Goal: Find specific page/section: Find specific page/section

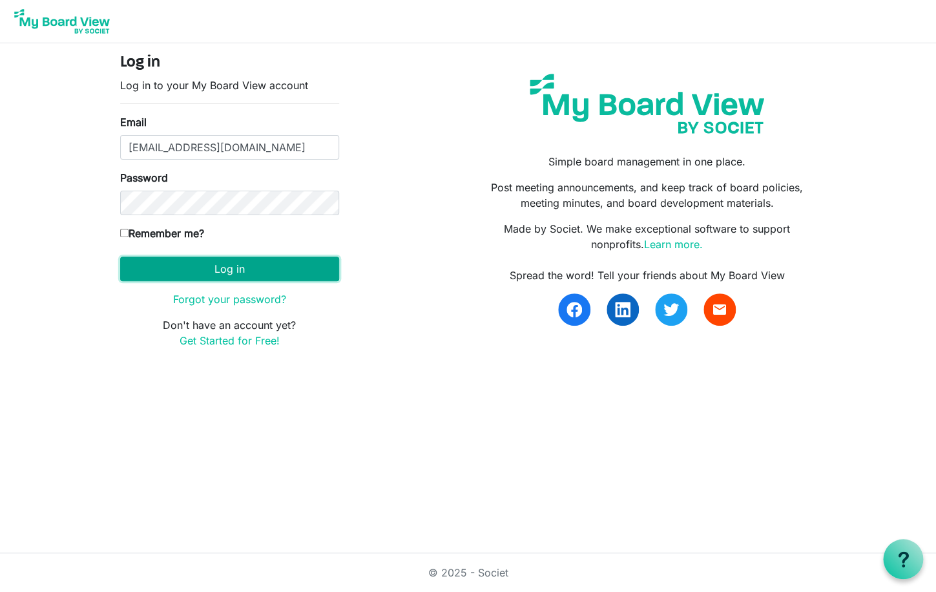
click at [223, 271] on button "Log in" at bounding box center [229, 268] width 219 height 25
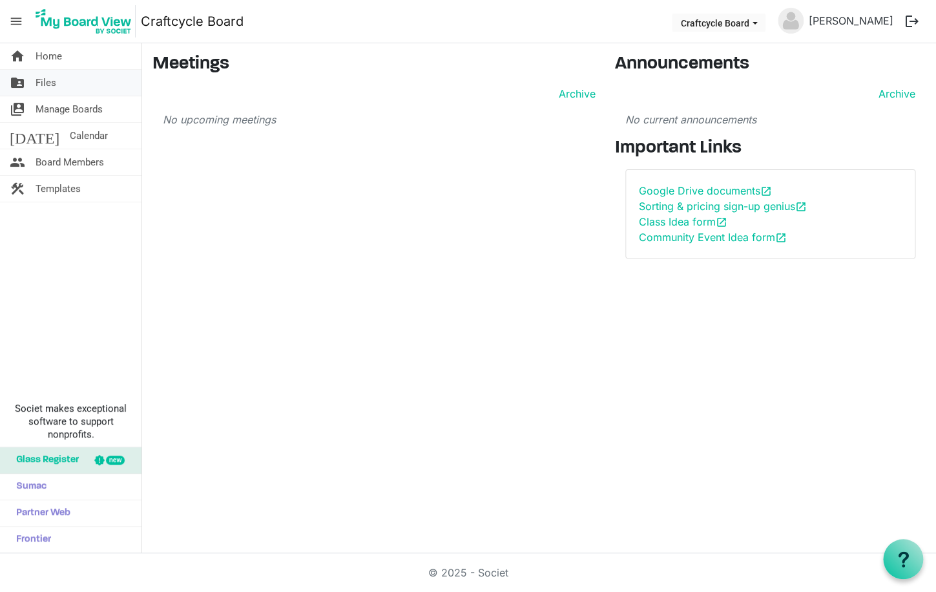
click at [46, 85] on span "Files" at bounding box center [46, 83] width 21 height 26
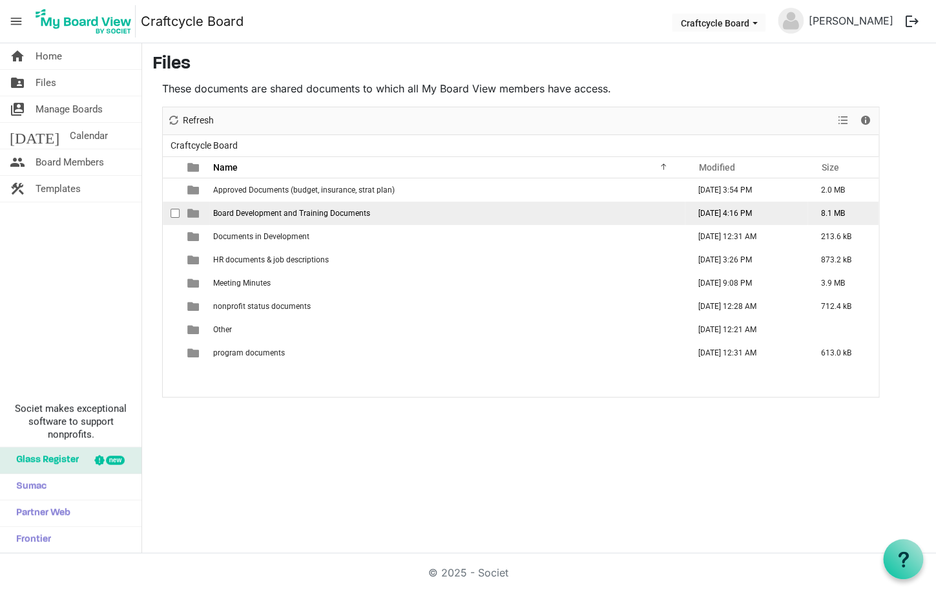
click at [340, 211] on span "Board Development and Training Documents" at bounding box center [291, 213] width 157 height 9
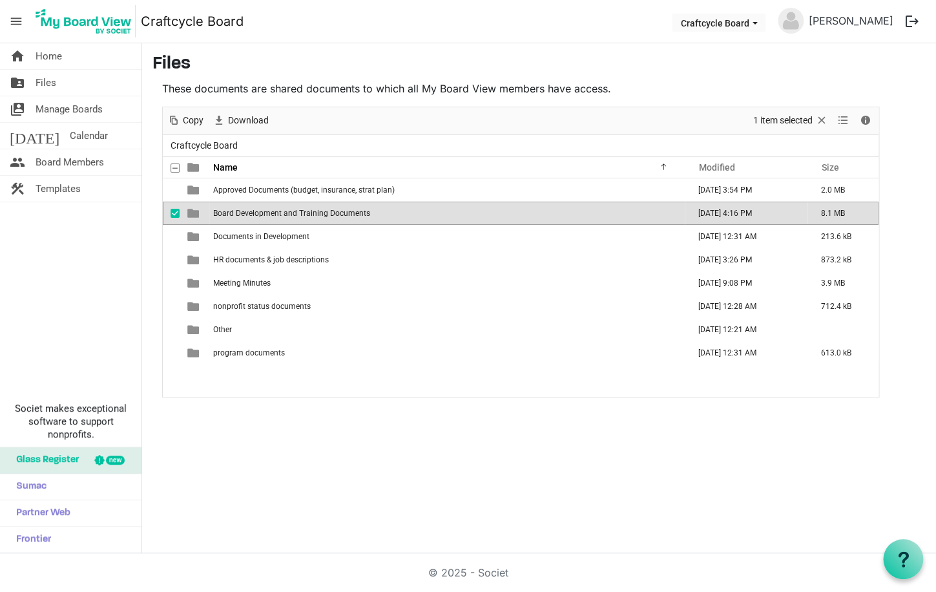
click at [274, 214] on span "Board Development and Training Documents" at bounding box center [291, 213] width 157 height 9
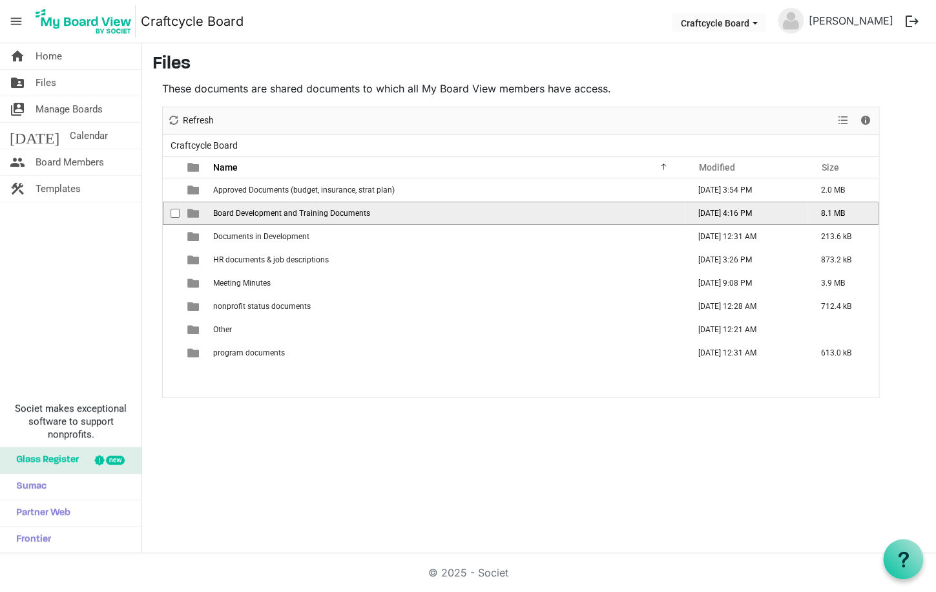
click at [274, 214] on span "Board Development and Training Documents" at bounding box center [291, 213] width 157 height 9
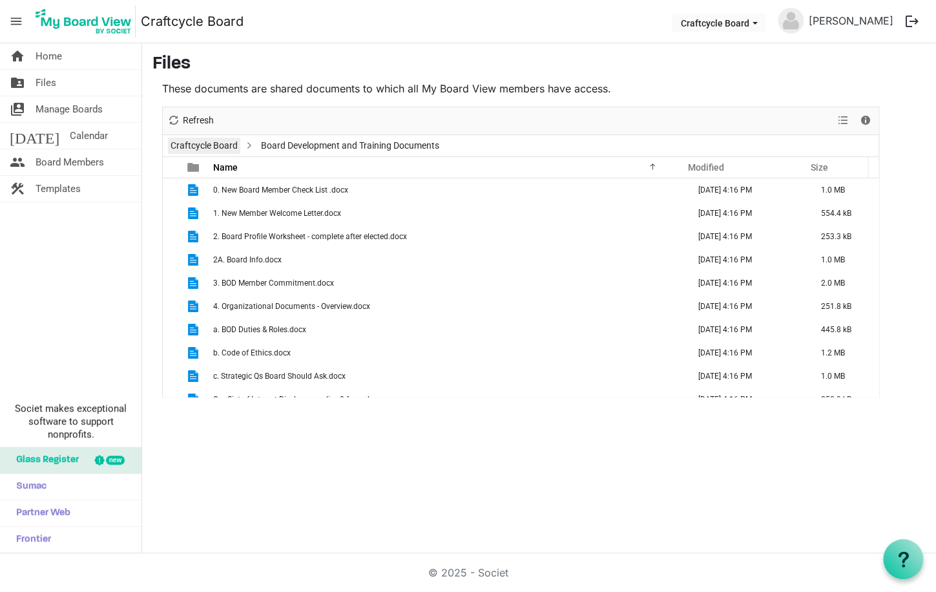
click at [216, 145] on link "Craftcycle Board" at bounding box center [204, 146] width 72 height 16
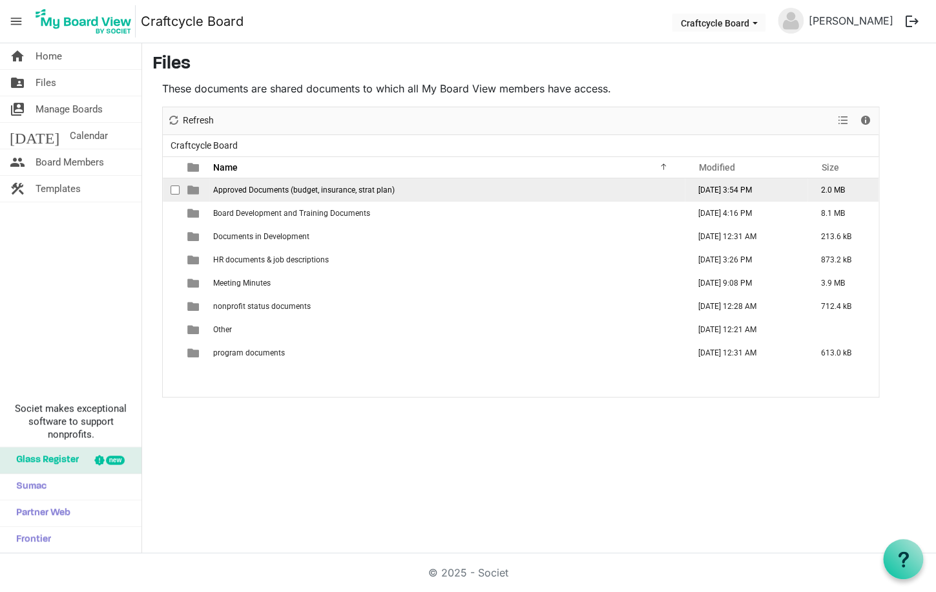
click at [275, 192] on span "Approved Documents (budget, insurance, strat plan)" at bounding box center [303, 189] width 181 height 9
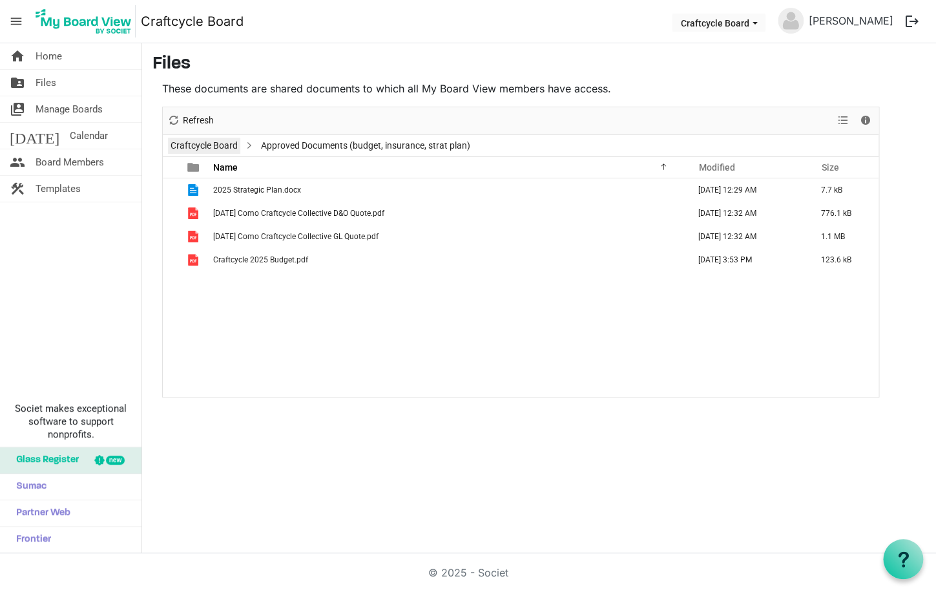
click at [214, 142] on link "Craftcycle Board" at bounding box center [204, 146] width 72 height 16
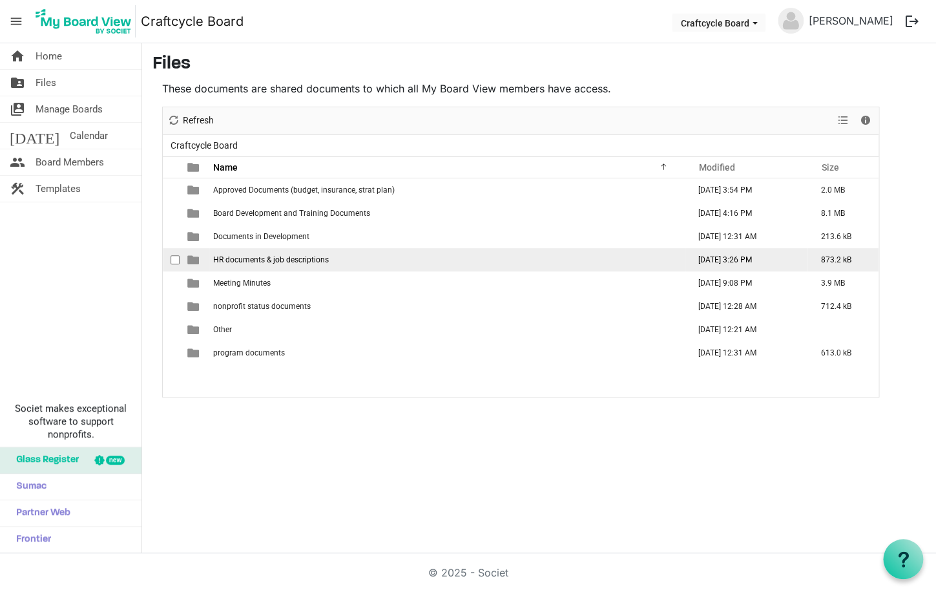
click at [235, 258] on span "HR documents & job descriptions" at bounding box center [271, 259] width 116 height 9
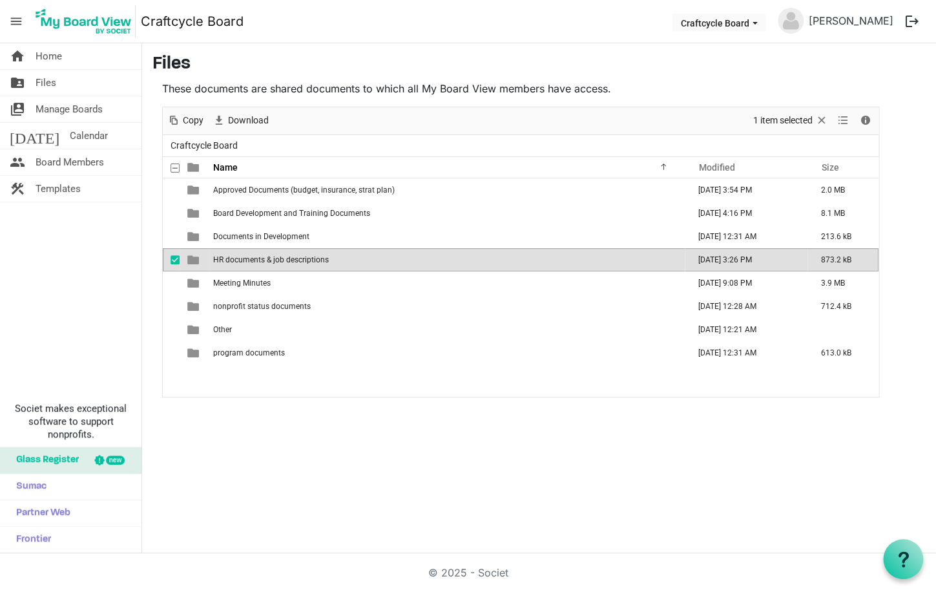
click at [235, 258] on span "HR documents & job descriptions" at bounding box center [271, 259] width 116 height 9
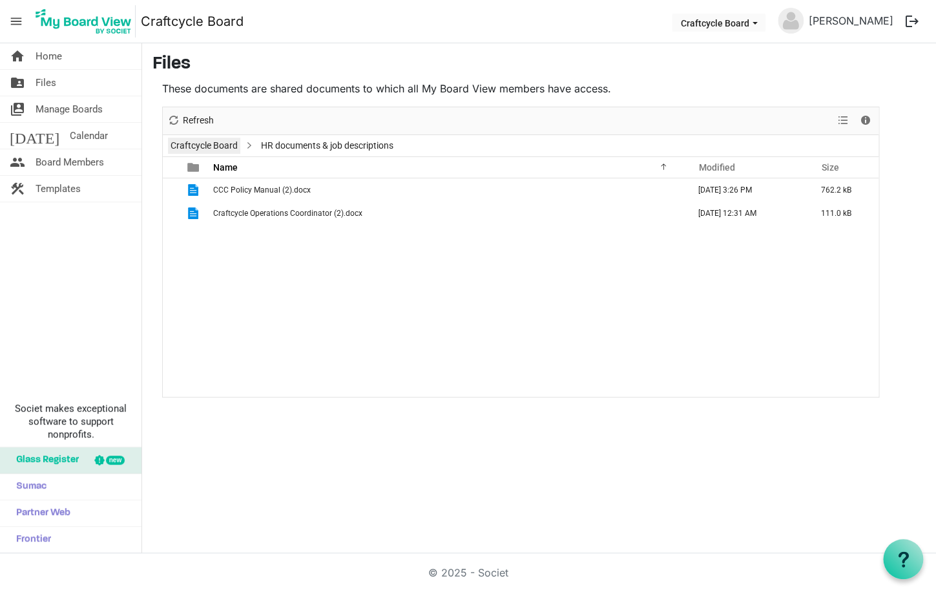
click at [214, 142] on link "Craftcycle Board" at bounding box center [204, 146] width 72 height 16
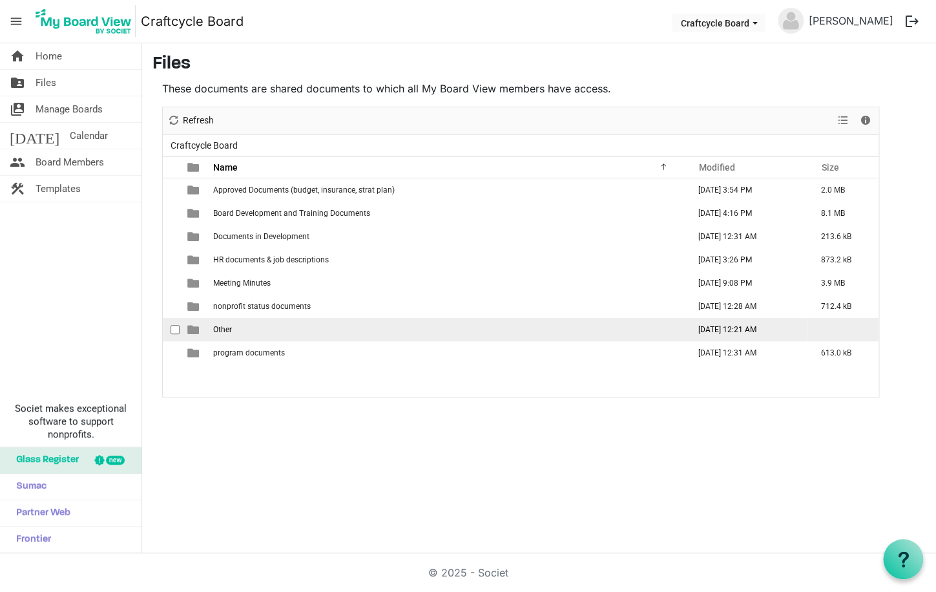
click at [221, 329] on span "Other" at bounding box center [222, 329] width 19 height 9
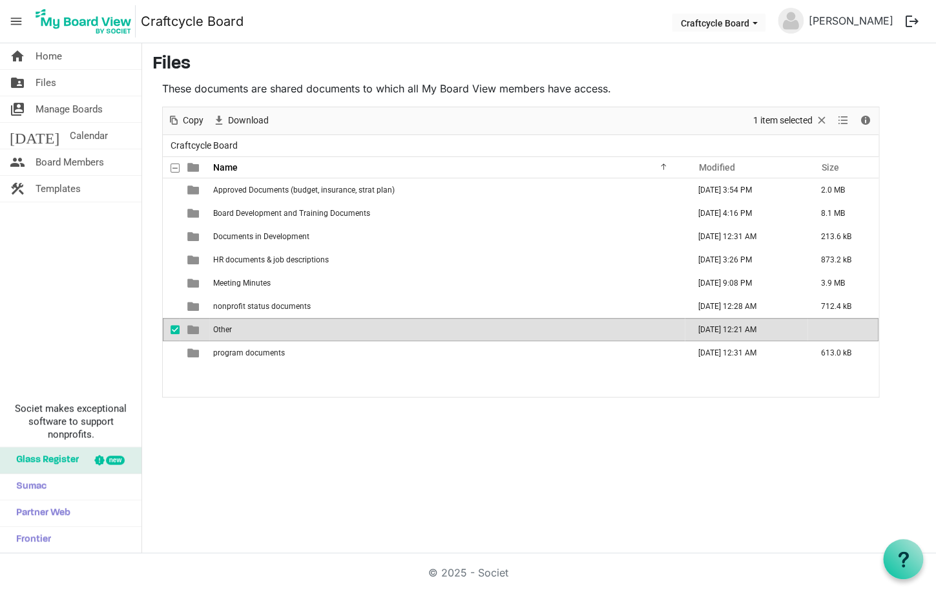
click at [221, 329] on span "Other" at bounding box center [222, 329] width 19 height 9
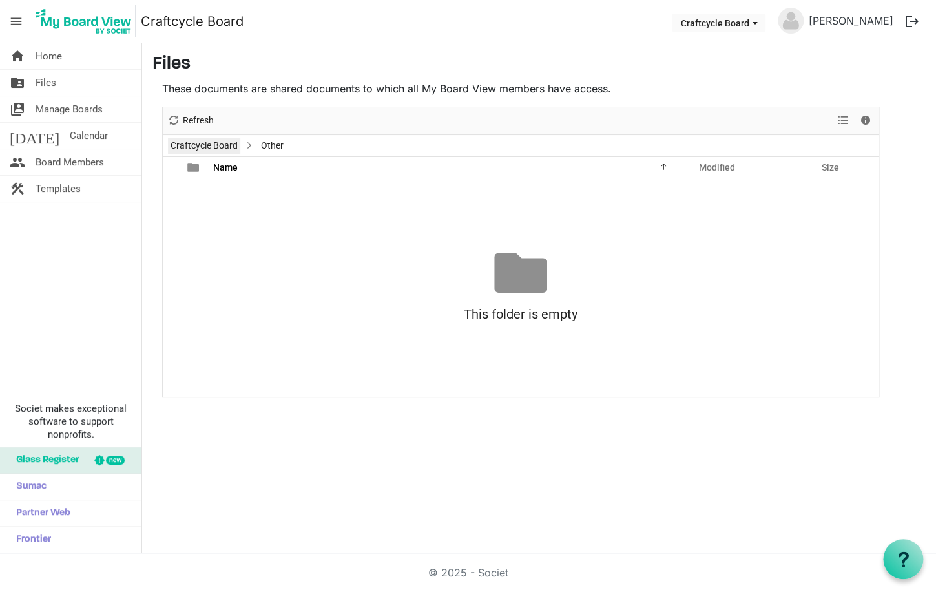
click at [201, 142] on link "Craftcycle Board" at bounding box center [204, 146] width 72 height 16
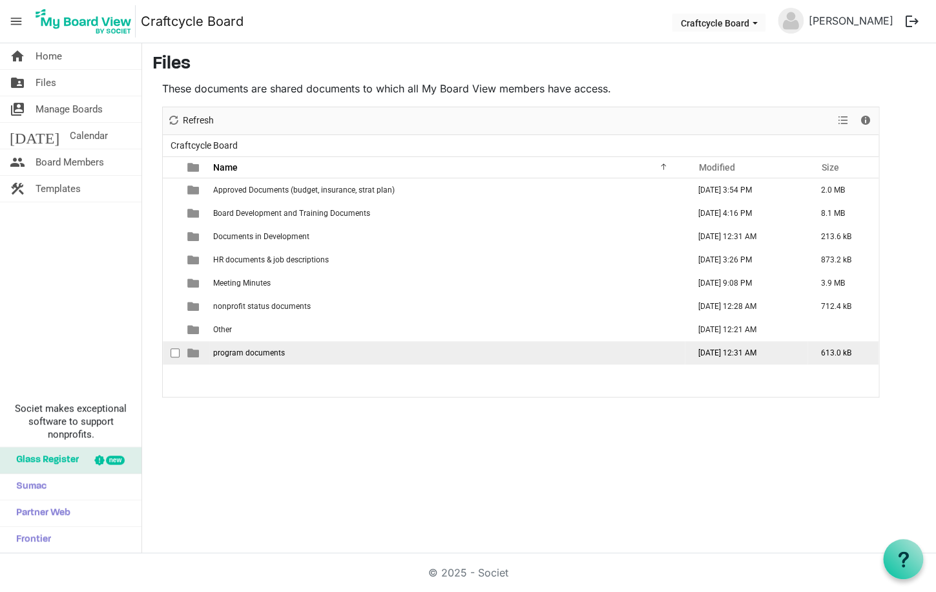
click at [221, 352] on span "program documents" at bounding box center [249, 352] width 72 height 9
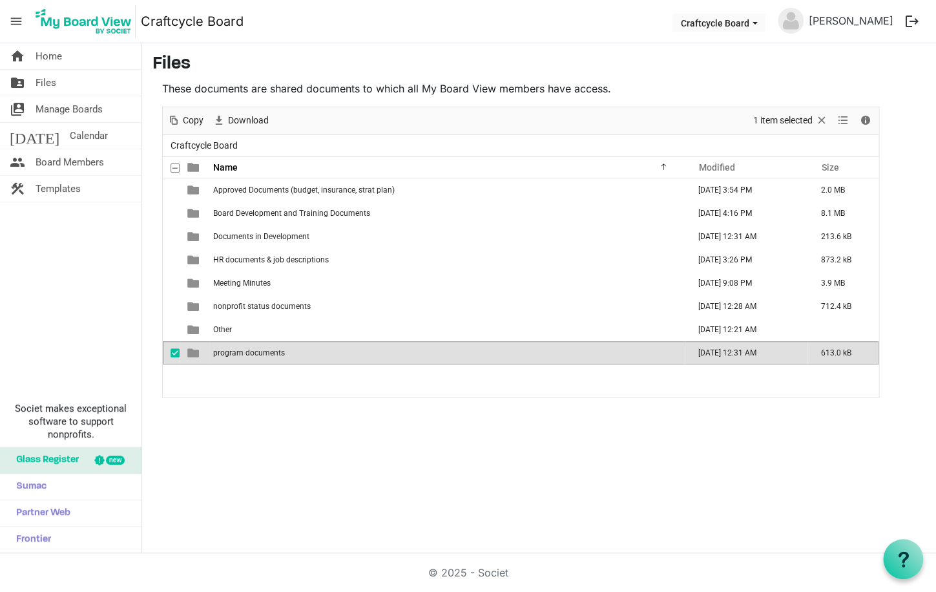
click at [221, 352] on span "program documents" at bounding box center [249, 352] width 72 height 9
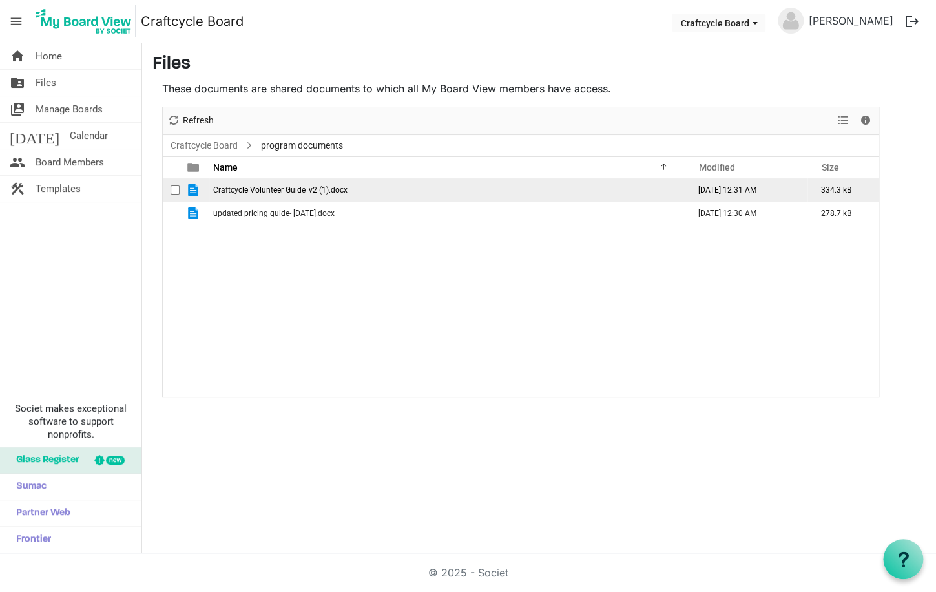
click at [265, 191] on span "Craftcycle Volunteer Guide_v2 (1).docx" at bounding box center [280, 189] width 134 height 9
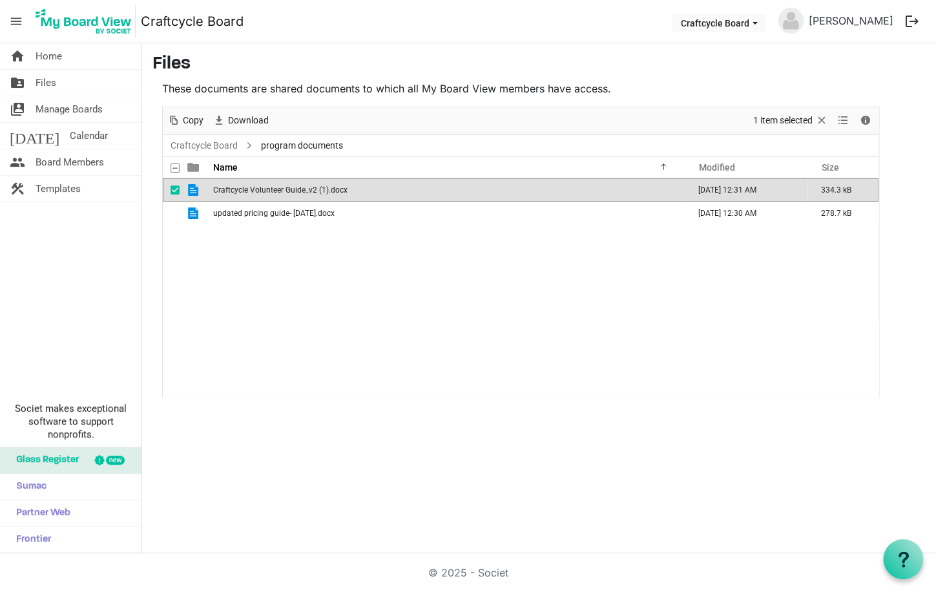
click at [264, 189] on span "Craftcycle Volunteer Guide_v2 (1).docx" at bounding box center [280, 189] width 134 height 9
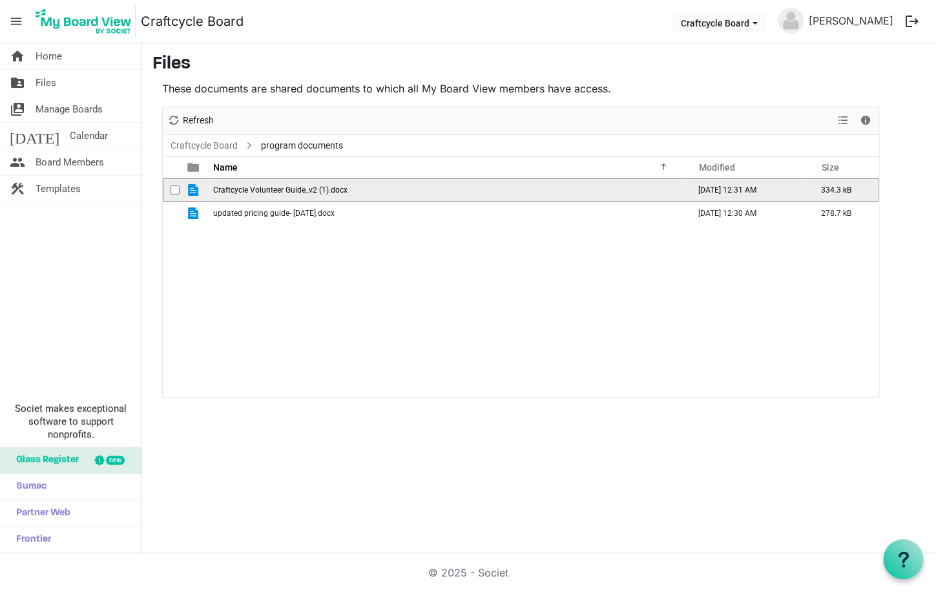
click at [264, 189] on span "Craftcycle Volunteer Guide_v2 (1).docx" at bounding box center [280, 189] width 134 height 9
